Goal: Find specific page/section: Locate a particular part of the current website

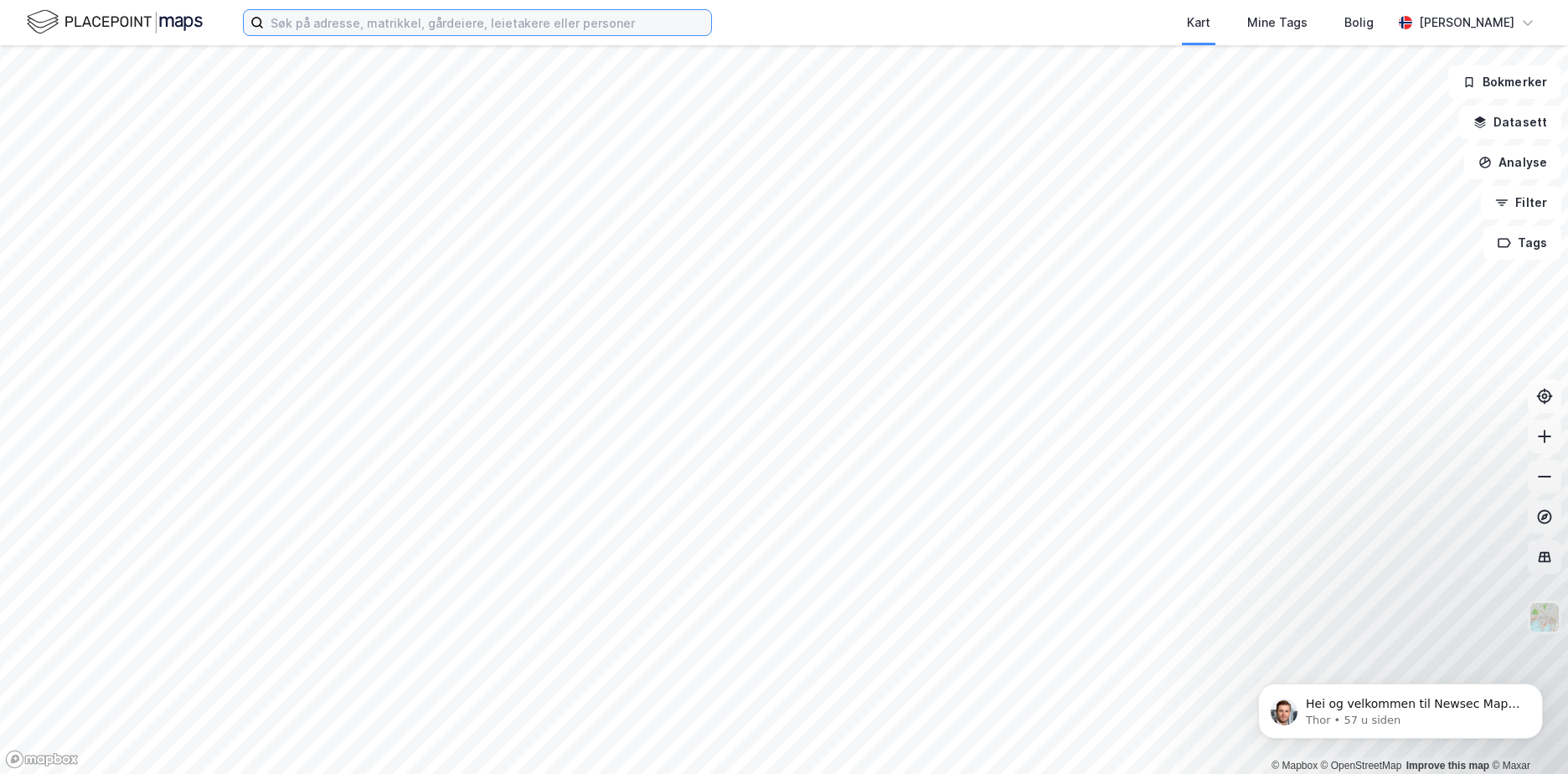
click at [529, 33] on input at bounding box center [487, 23] width 448 height 25
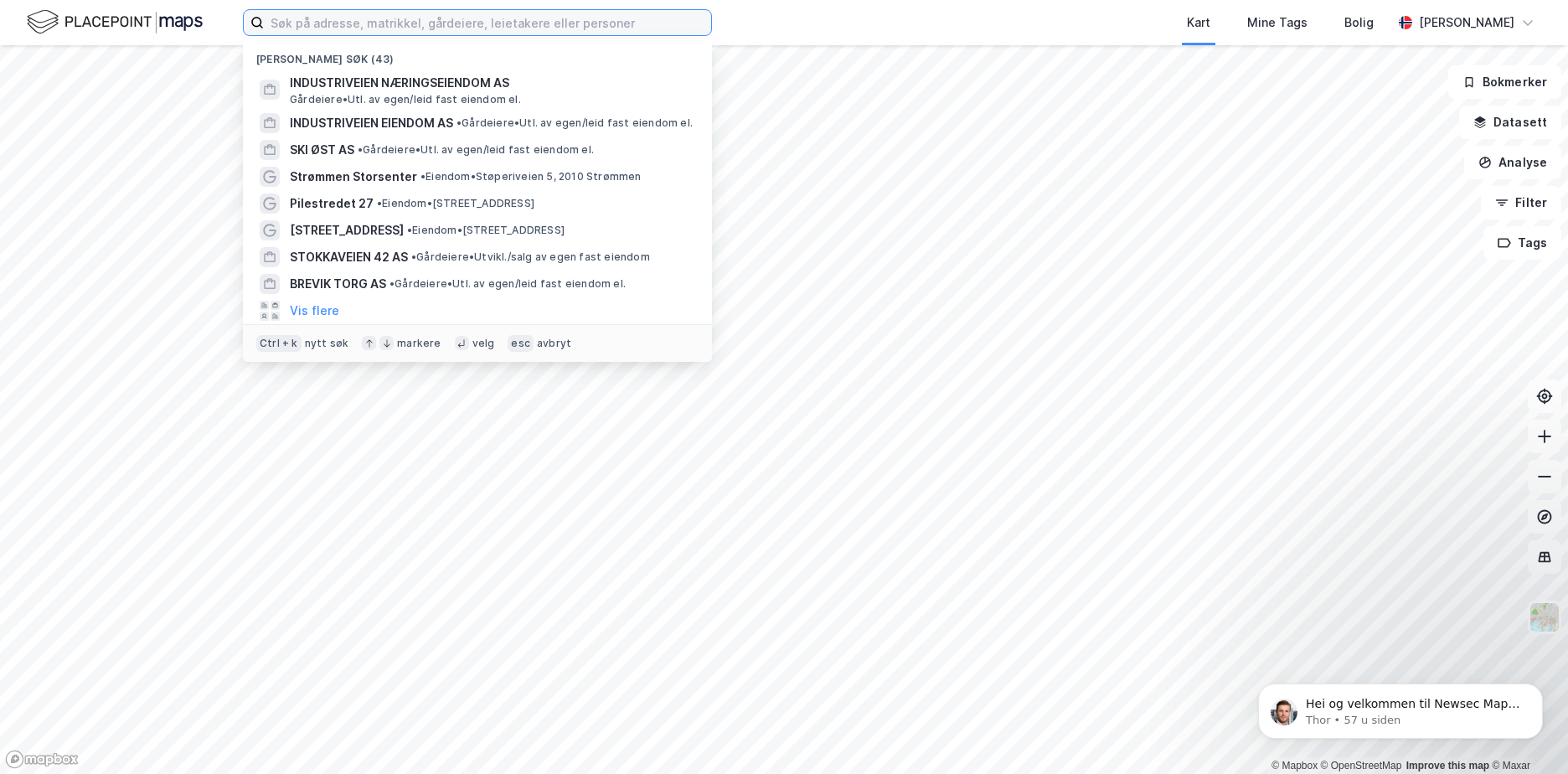
paste input "Bernt [STREET_ADDRESS]"
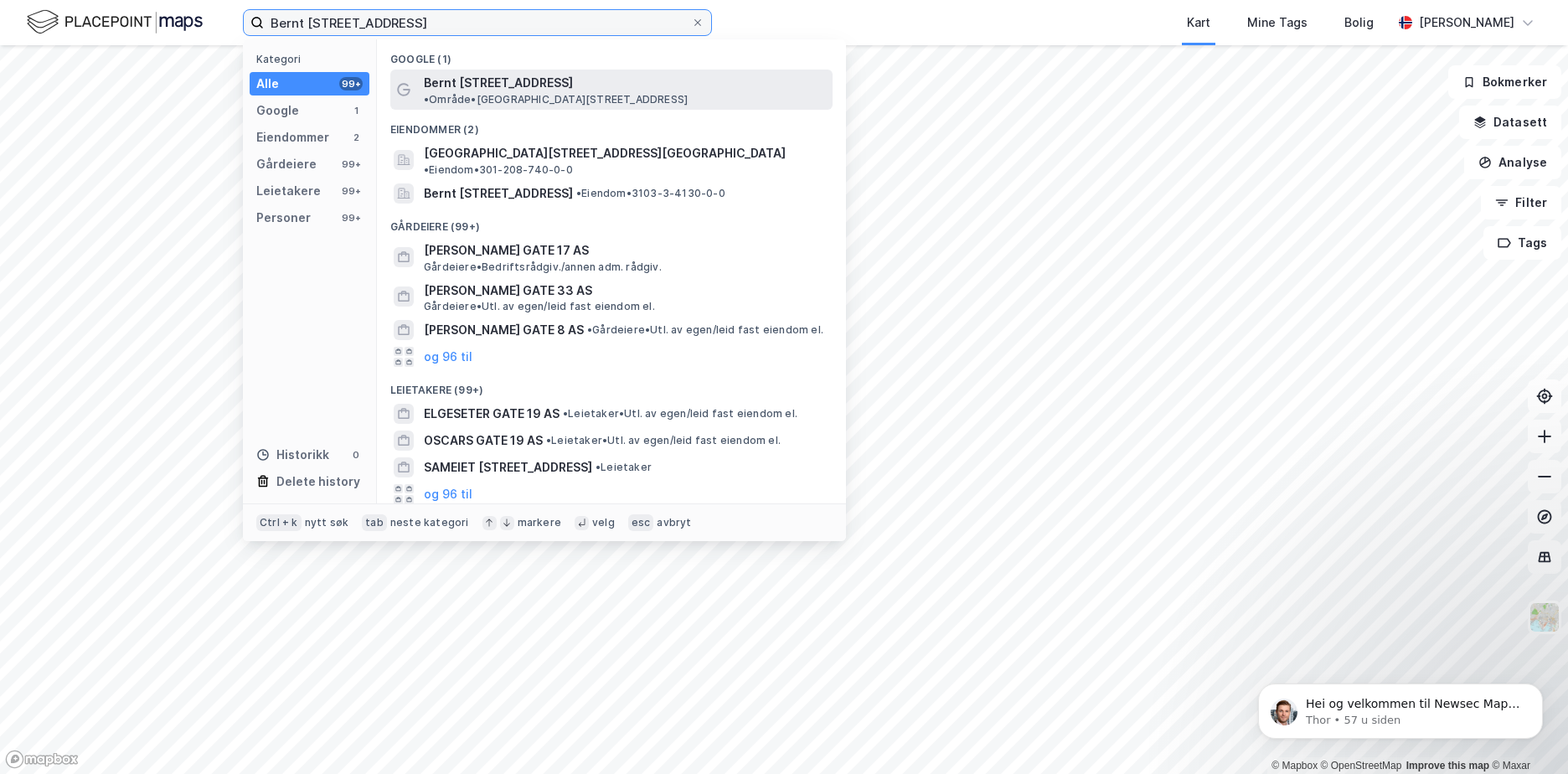
type input "Bernt [STREET_ADDRESS]"
click at [493, 81] on span "Bernt [STREET_ADDRESS]" at bounding box center [498, 83] width 149 height 20
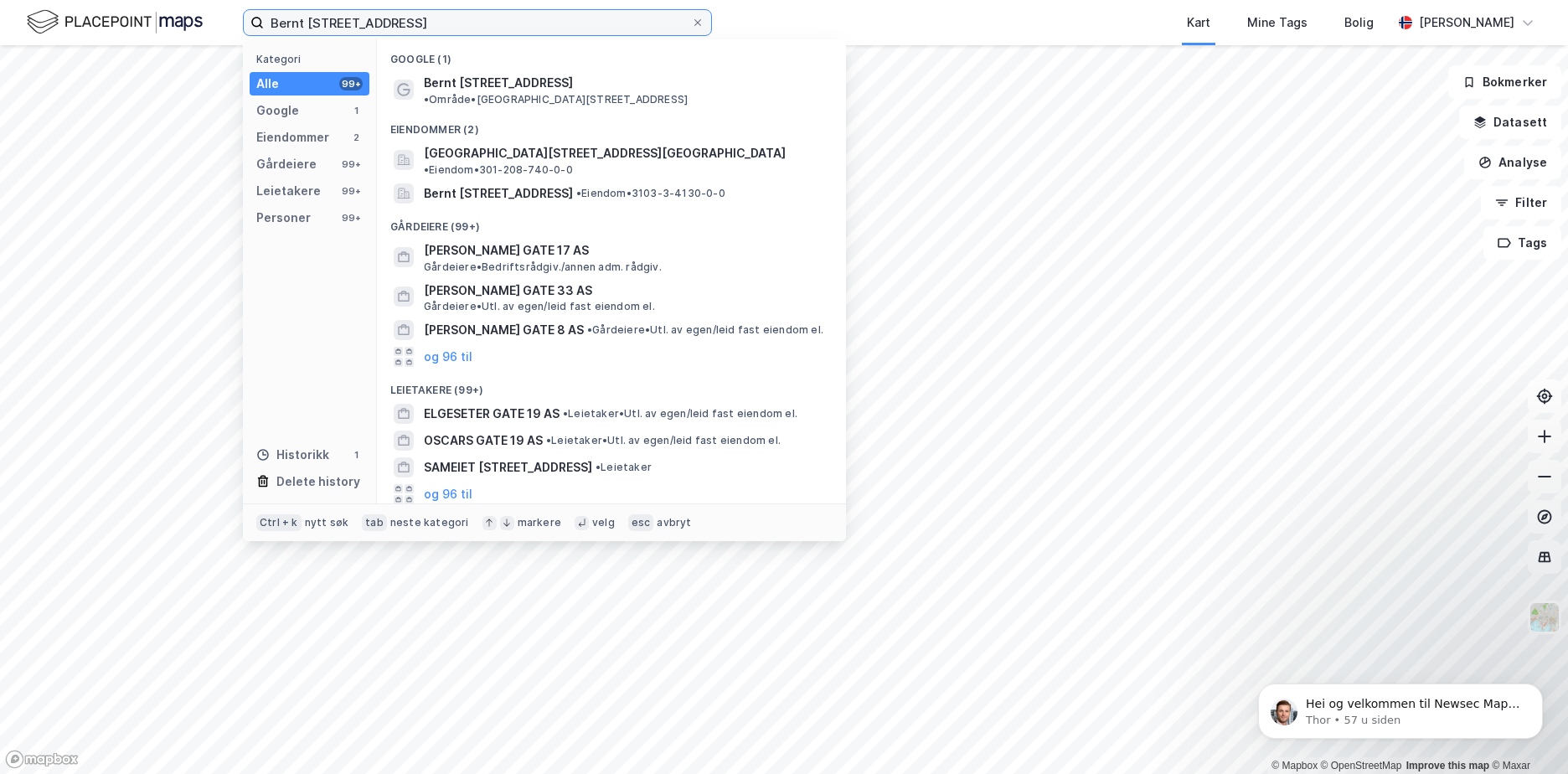
click at [444, 27] on input "Bernt [STREET_ADDRESS]" at bounding box center [477, 23] width 427 height 25
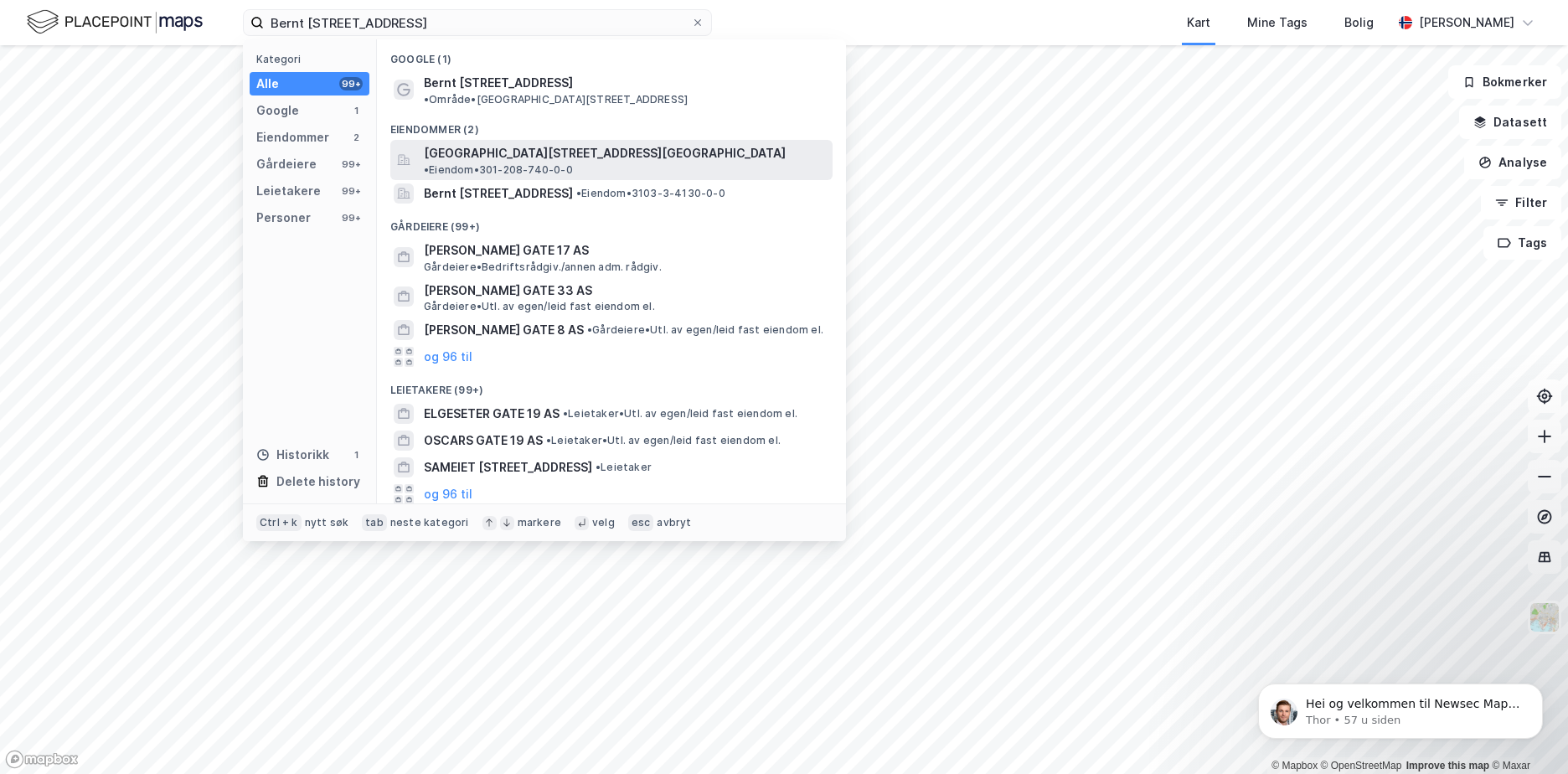
click at [542, 149] on span "[GEOGRAPHIC_DATA][STREET_ADDRESS][GEOGRAPHIC_DATA]" at bounding box center [604, 153] width 362 height 20
